Goal: Information Seeking & Learning: Compare options

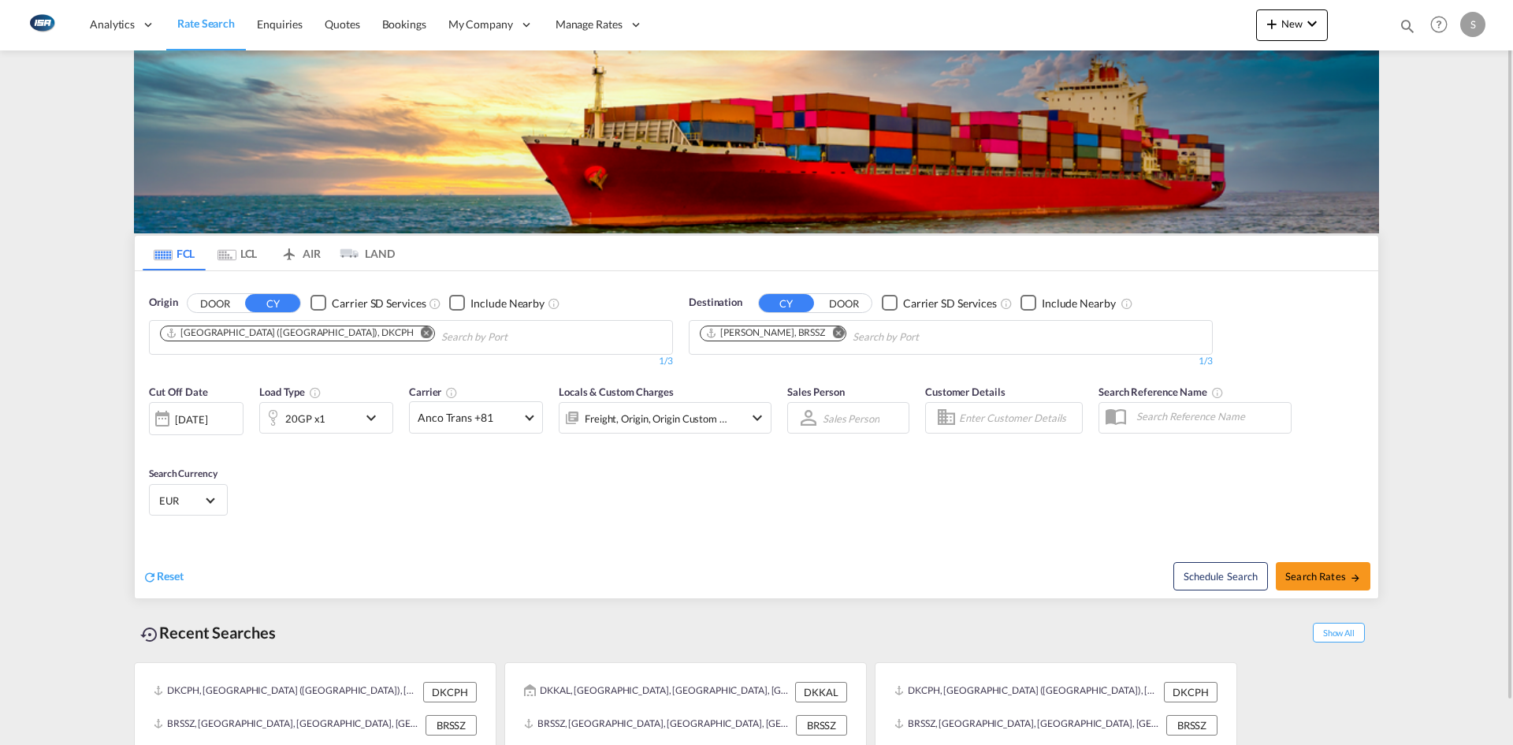
drag, startPoint x: 335, startPoint y: 329, endPoint x: 359, endPoint y: 333, distance: 24.6
click at [421, 329] on md-icon "Remove" at bounding box center [427, 332] width 12 height 12
click at [365, 333] on md-chips at bounding box center [411, 337] width 523 height 33
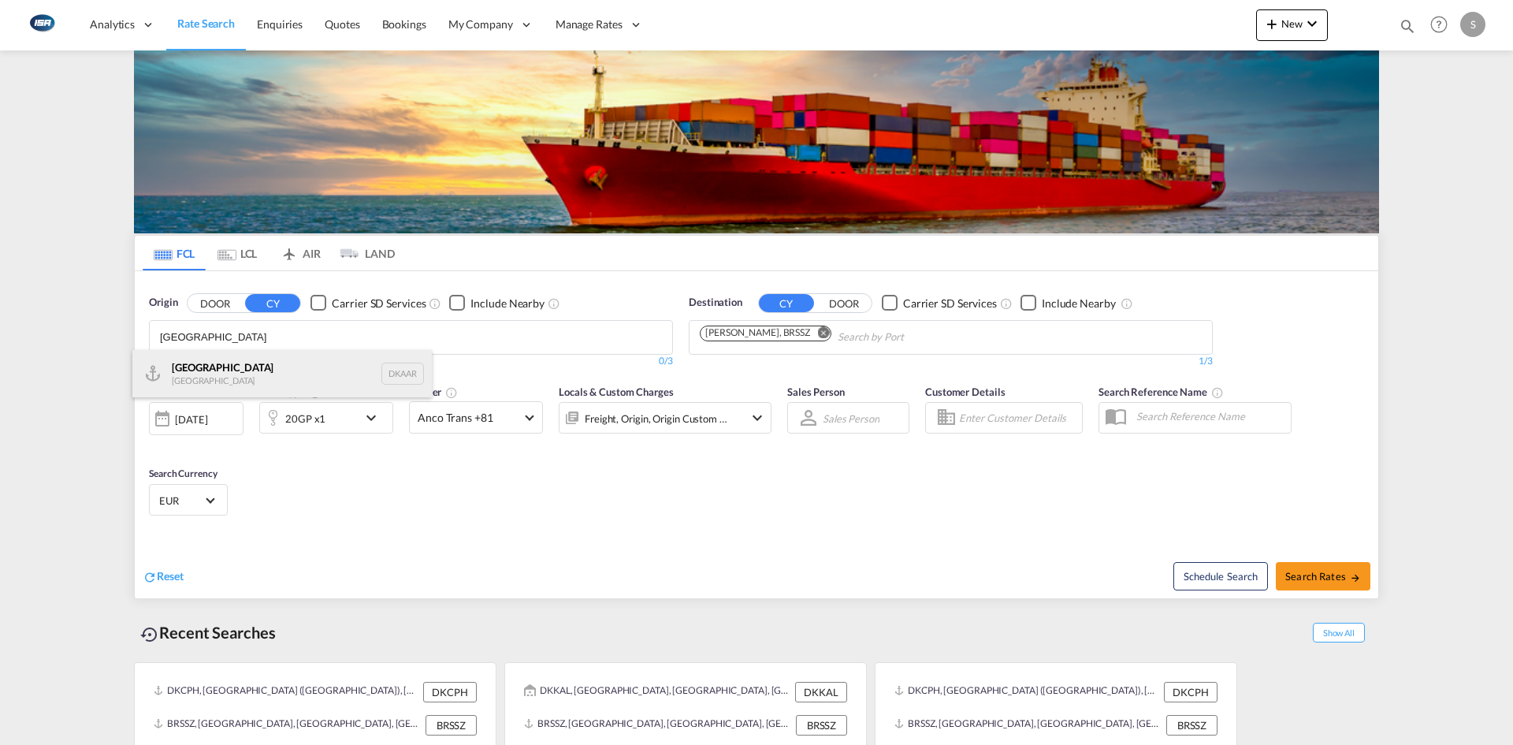
type input "[GEOGRAPHIC_DATA]"
click at [291, 384] on div "Aarhus [GEOGRAPHIC_DATA] DKAAR" at bounding box center [281, 373] width 299 height 47
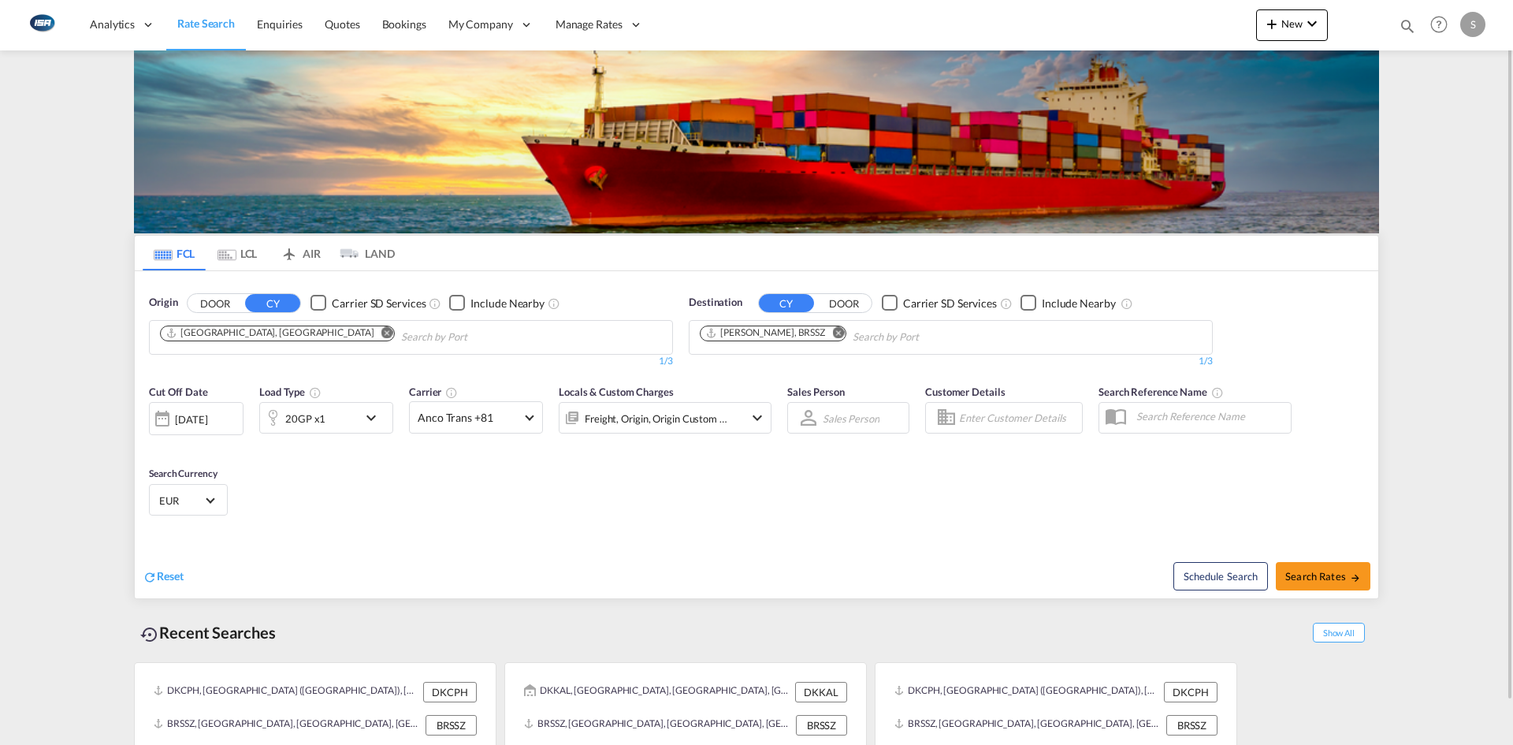
click at [832, 332] on md-icon "Remove" at bounding box center [838, 332] width 12 height 12
click at [805, 332] on body "Analytics Reports Dashboard Rate Search Enquiries Quotes Bookings" at bounding box center [756, 372] width 1513 height 745
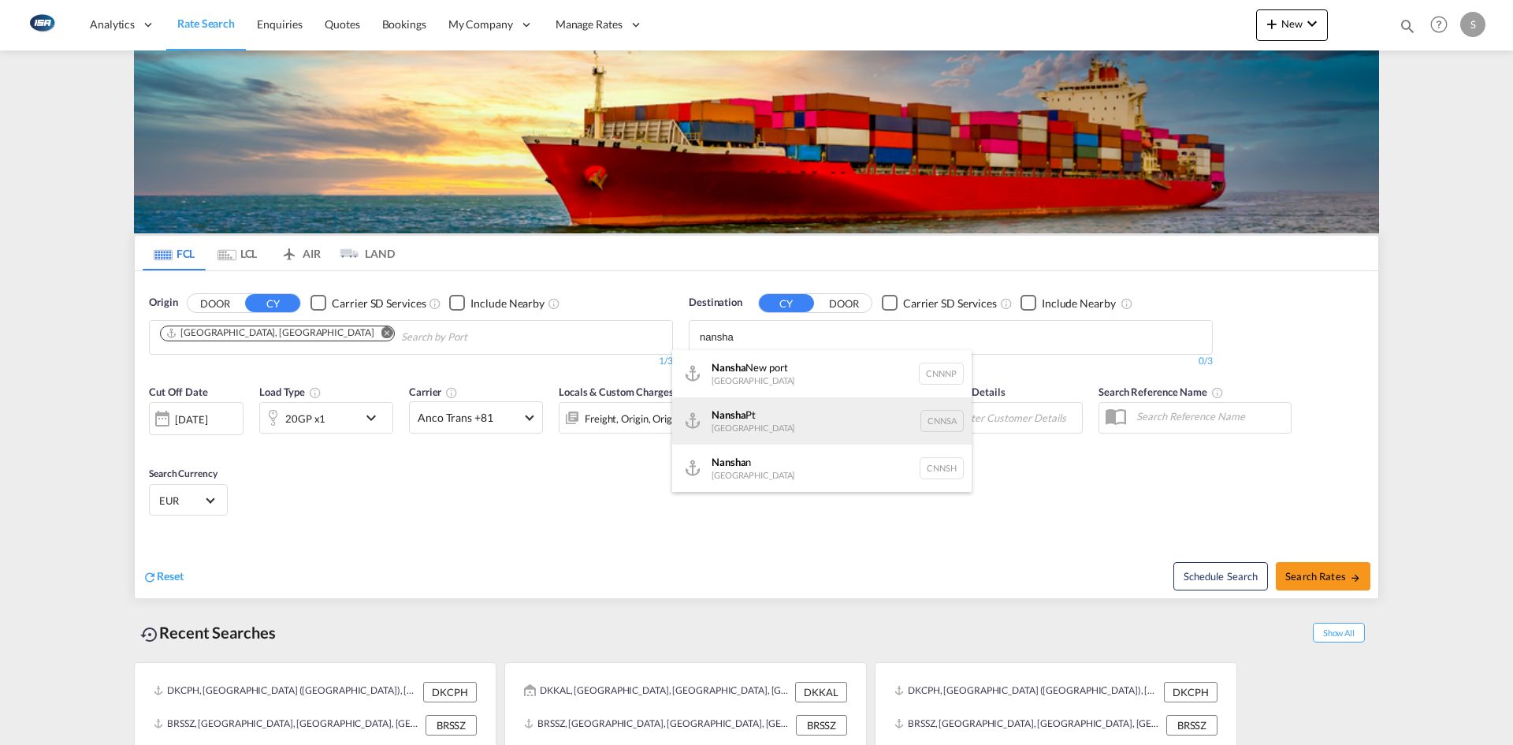
type input "nansha"
drag, startPoint x: 784, startPoint y: 426, endPoint x: 783, endPoint y: 418, distance: 8.0
click at [784, 425] on div "Nansha Pt China CNNSA" at bounding box center [821, 420] width 299 height 47
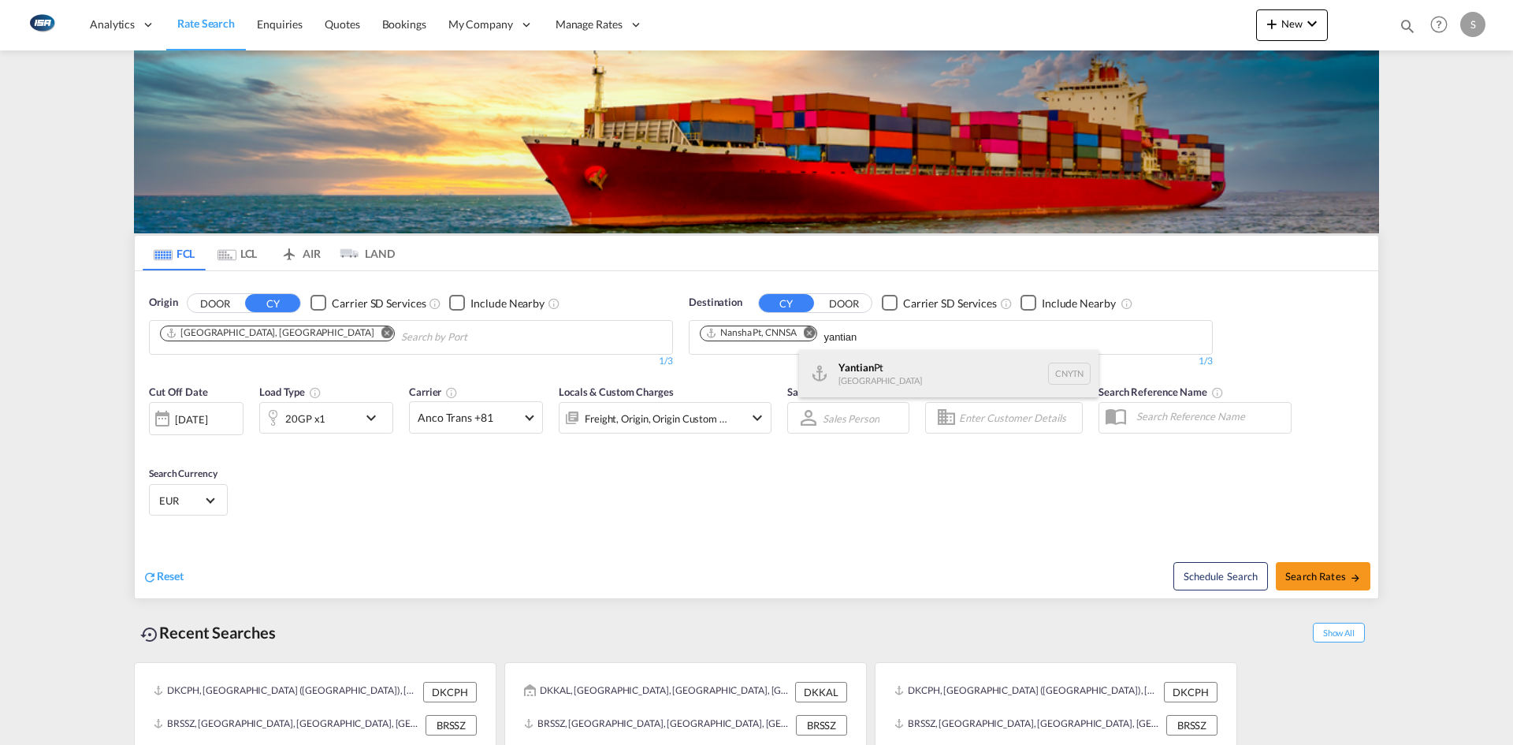
type input "yantian"
click at [891, 378] on div "Yantian Pt China CNYTN" at bounding box center [948, 373] width 299 height 47
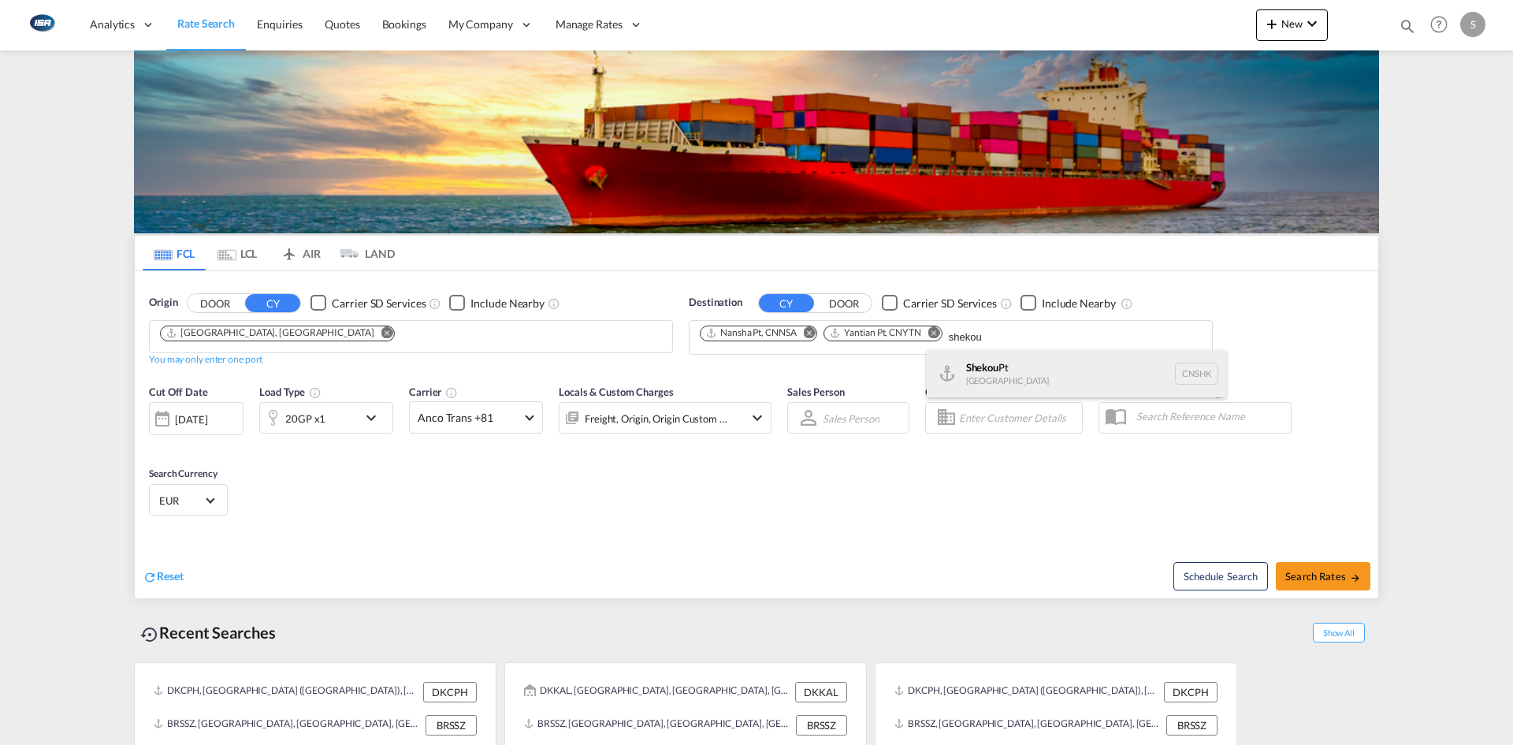
type input "shekou"
click at [1048, 381] on div "Shekou Pt China CNSHK" at bounding box center [1076, 373] width 299 height 47
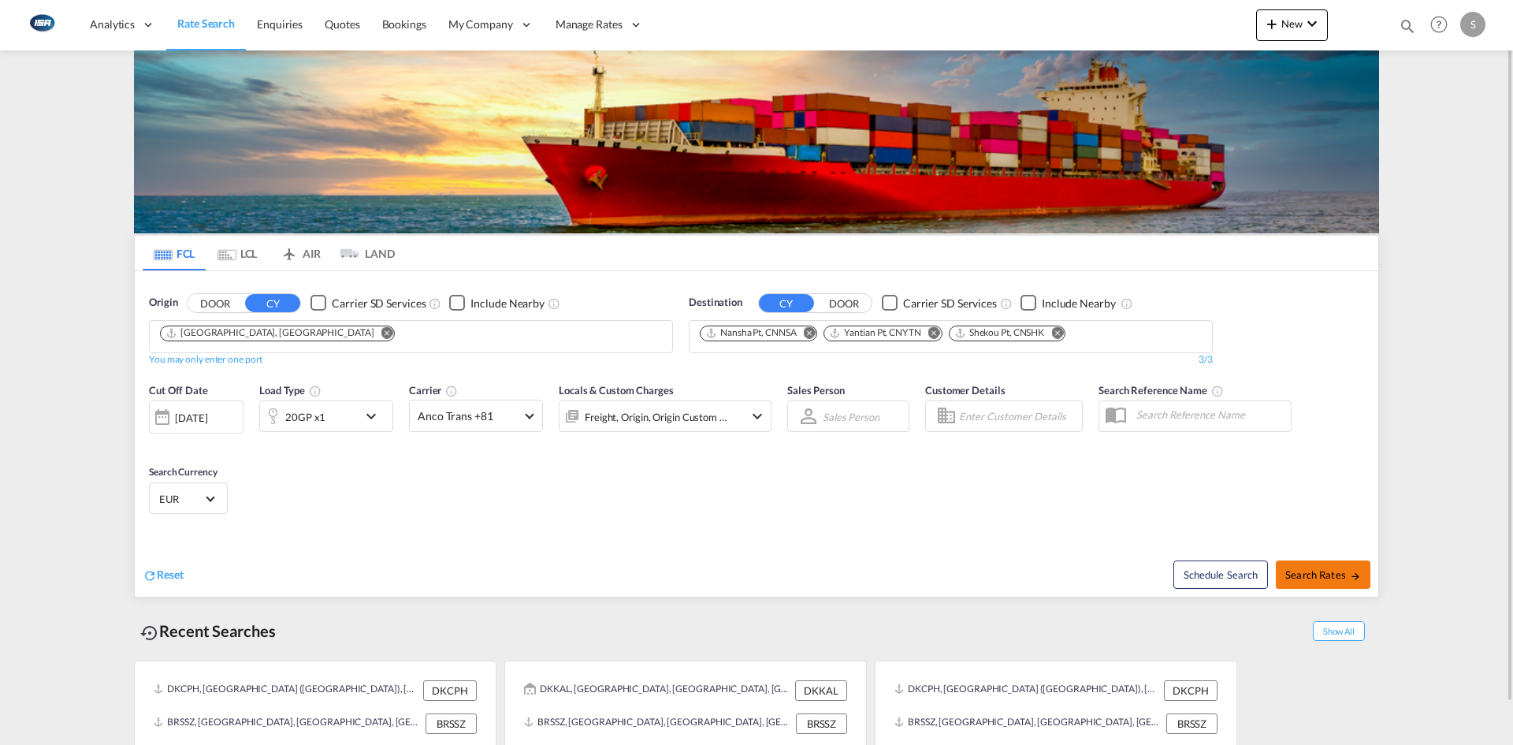
click at [1338, 570] on span "Search Rates" at bounding box center [1323, 574] width 76 height 13
type input "DKAAR to CNNSA,CNYTN,CNSHK / [DATE]"
